Goal: Check status: Check status

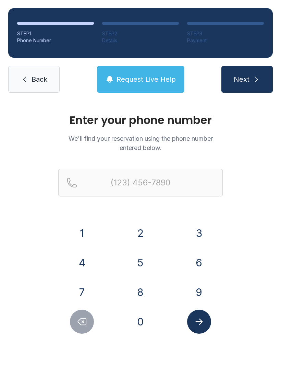
click at [199, 264] on button "6" at bounding box center [199, 262] width 24 height 24
click at [83, 292] on button "7" at bounding box center [82, 292] width 24 height 24
click at [137, 297] on button "8" at bounding box center [141, 292] width 24 height 24
click at [141, 264] on button "5" at bounding box center [141, 262] width 24 height 24
click at [86, 293] on button "7" at bounding box center [82, 292] width 24 height 24
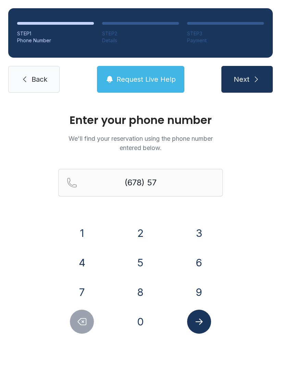
click at [198, 262] on button "6" at bounding box center [199, 262] width 24 height 24
click at [85, 263] on button "4" at bounding box center [82, 262] width 24 height 24
click at [85, 262] on button "4" at bounding box center [82, 262] width 24 height 24
click at [140, 262] on button "5" at bounding box center [141, 262] width 24 height 24
click at [146, 321] on button "0" at bounding box center [141, 321] width 24 height 24
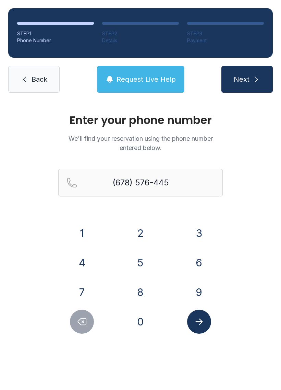
type input "[PHONE_NUMBER]"
click at [202, 322] on icon "Submit lookup form" at bounding box center [199, 321] width 10 height 10
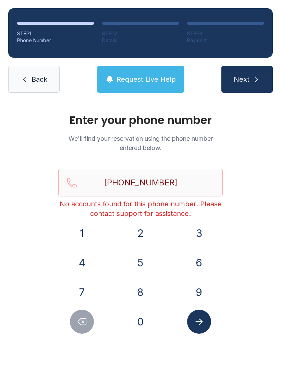
click at [162, 76] on span "Request Live Help" at bounding box center [146, 79] width 59 height 10
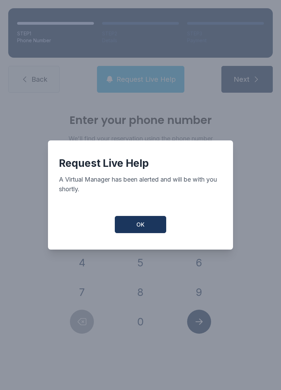
click at [143, 227] on span "OK" at bounding box center [141, 224] width 8 height 8
